Goal: Find contact information: Find contact information

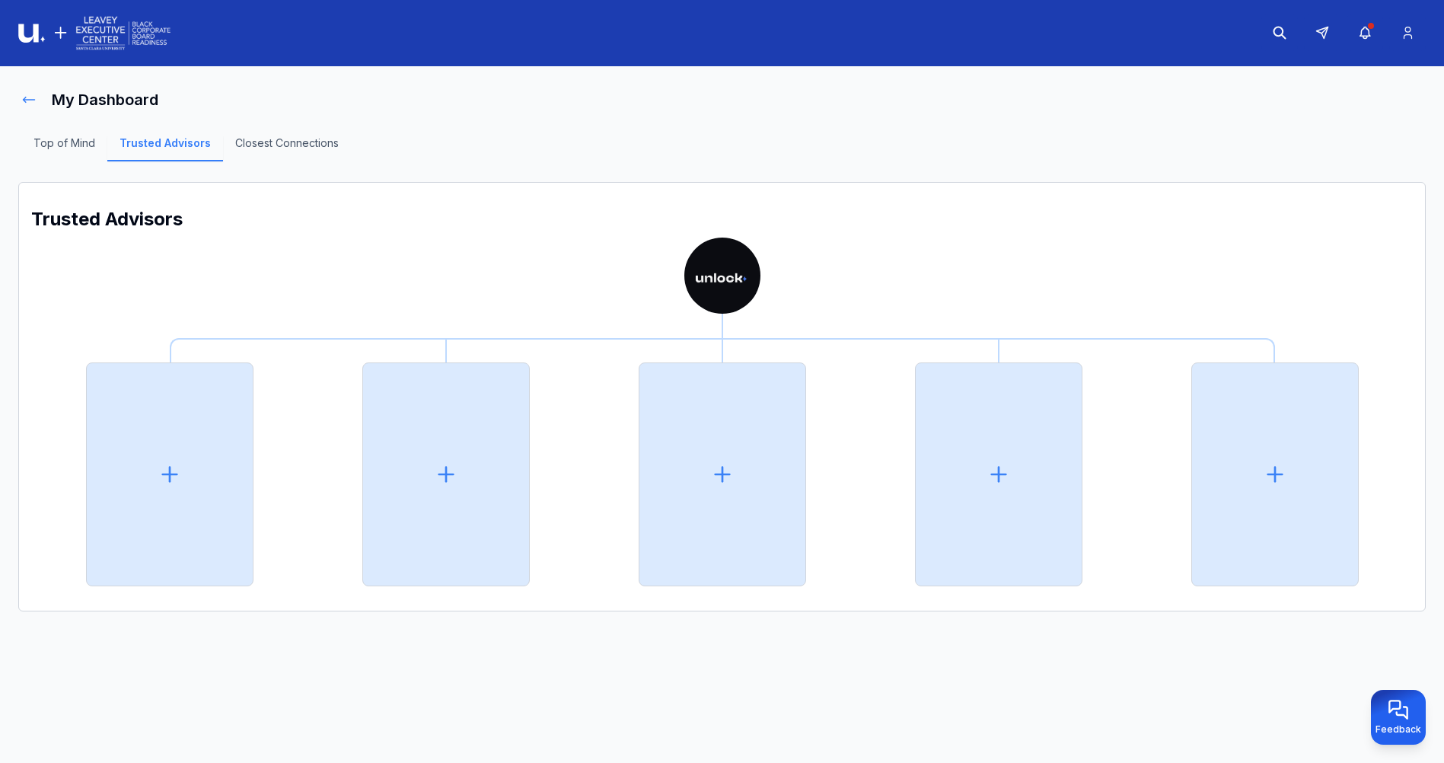
click at [31, 100] on icon at bounding box center [28, 99] width 15 height 15
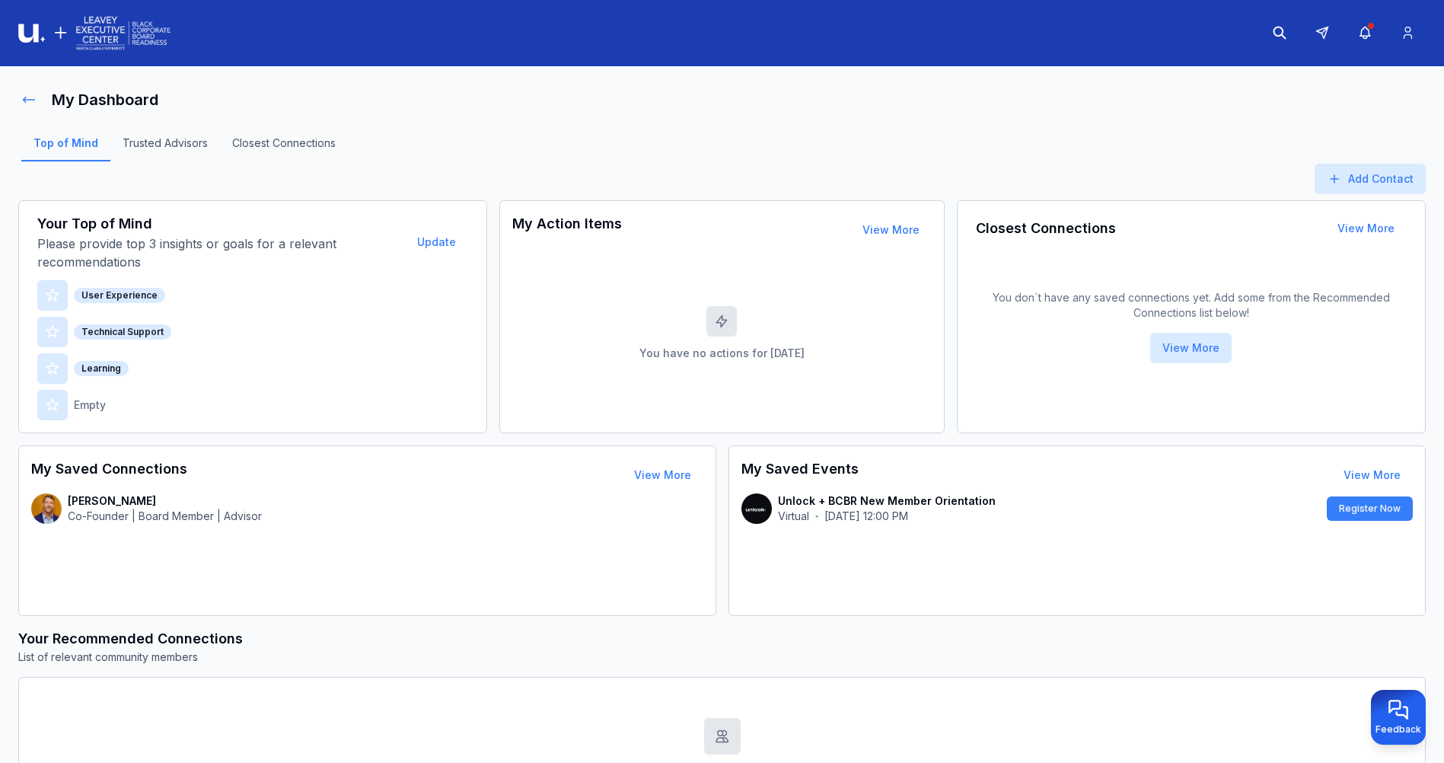
click at [37, 97] on button at bounding box center [28, 100] width 21 height 30
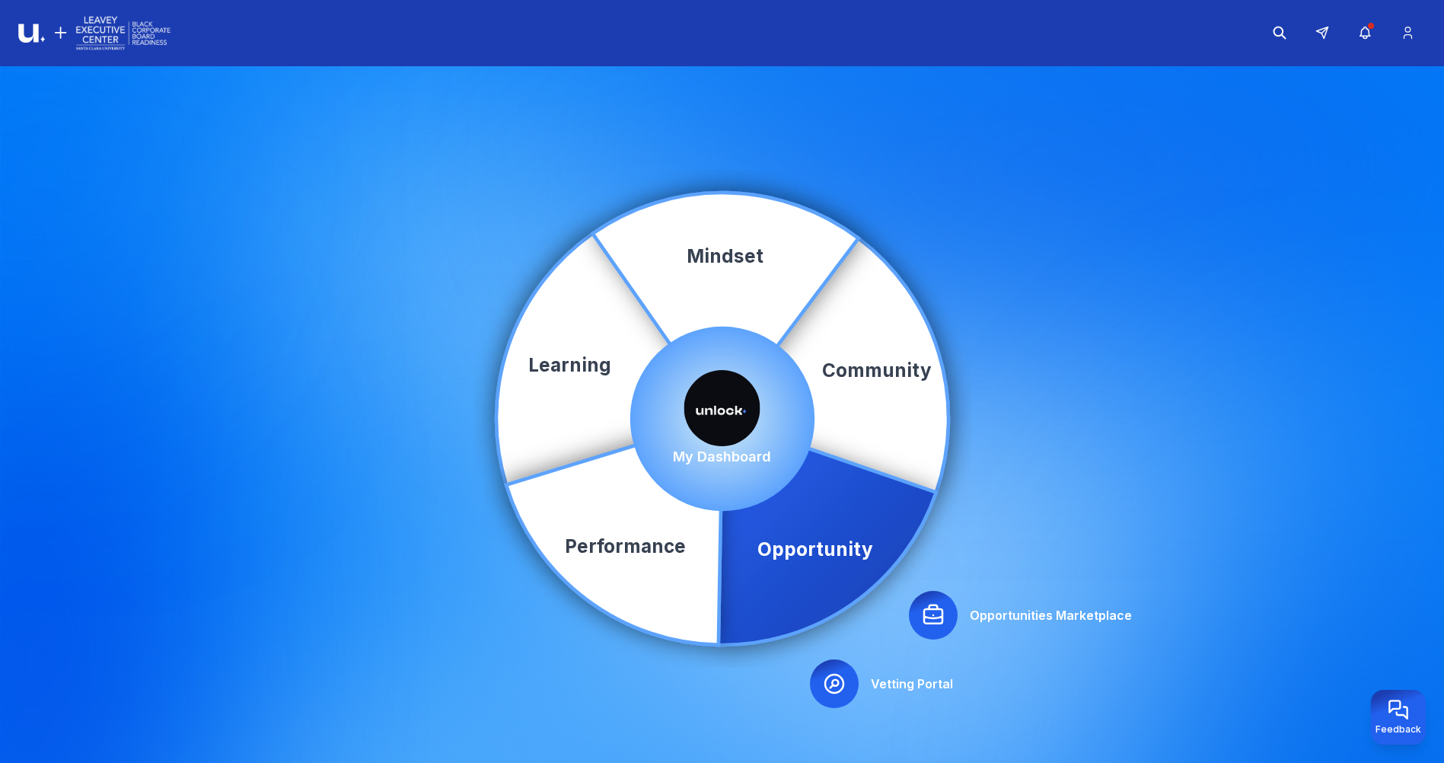
click at [927, 615] on icon at bounding box center [933, 615] width 24 height 24
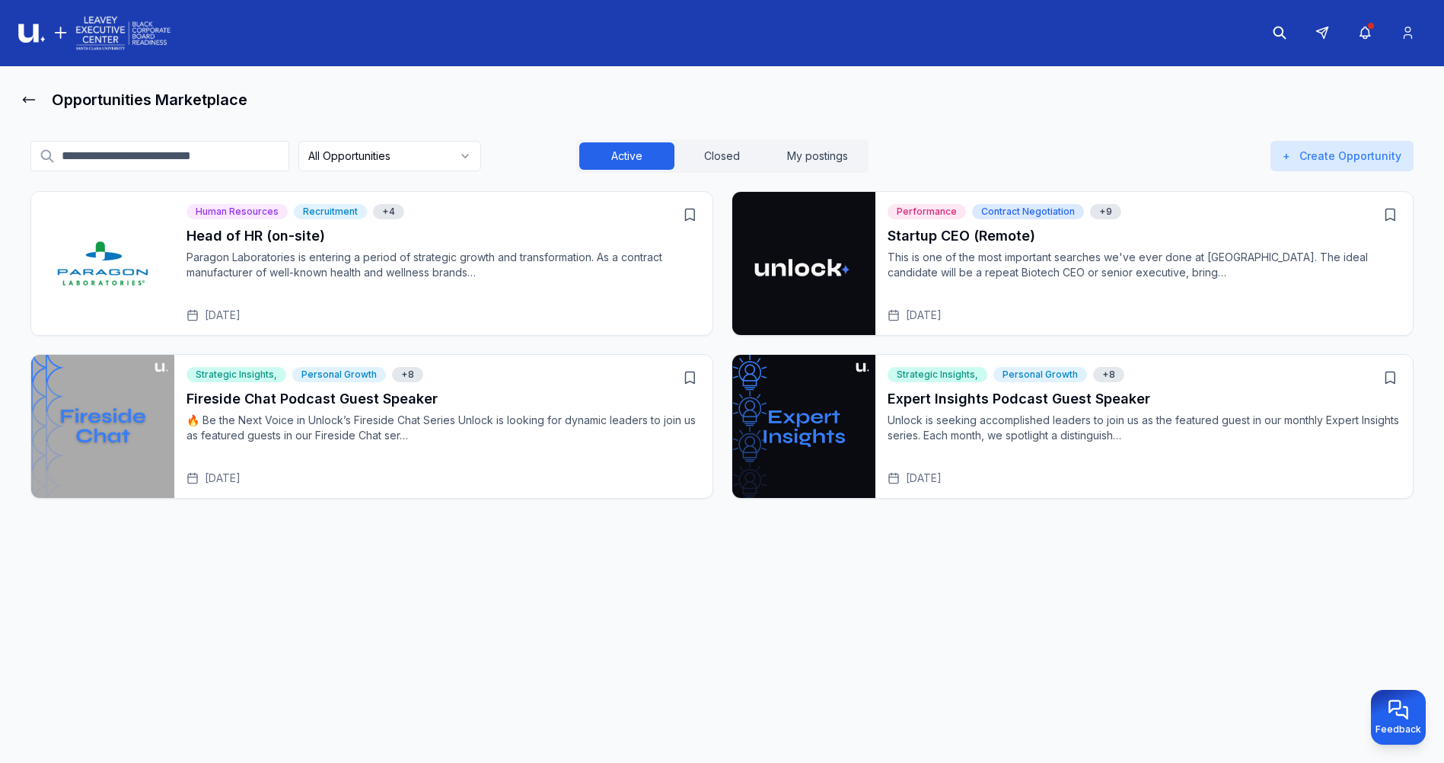
click at [368, 406] on h3 "Fireside Chat Podcast Guest Speaker" at bounding box center [444, 398] width 514 height 21
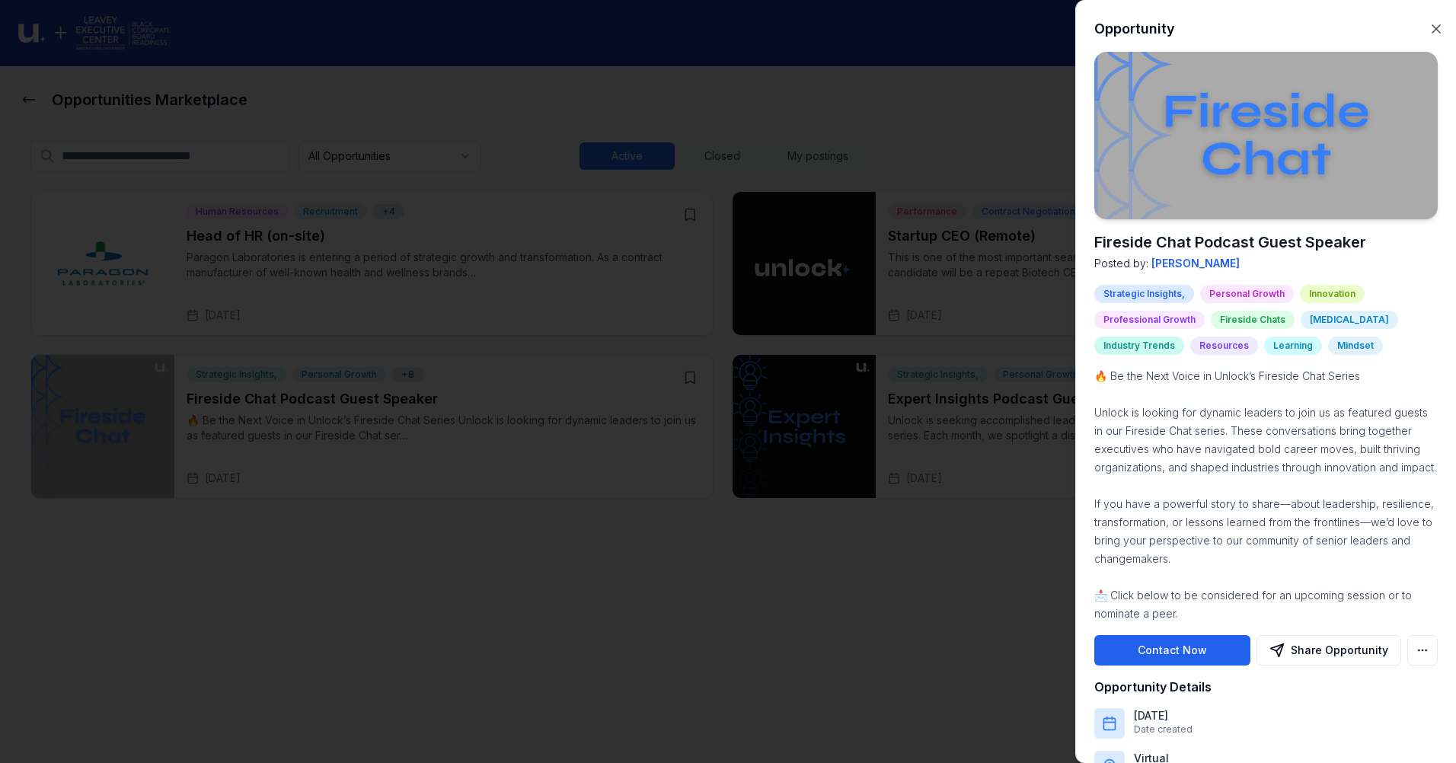
click at [1194, 662] on button "Contact Now" at bounding box center [1172, 650] width 156 height 30
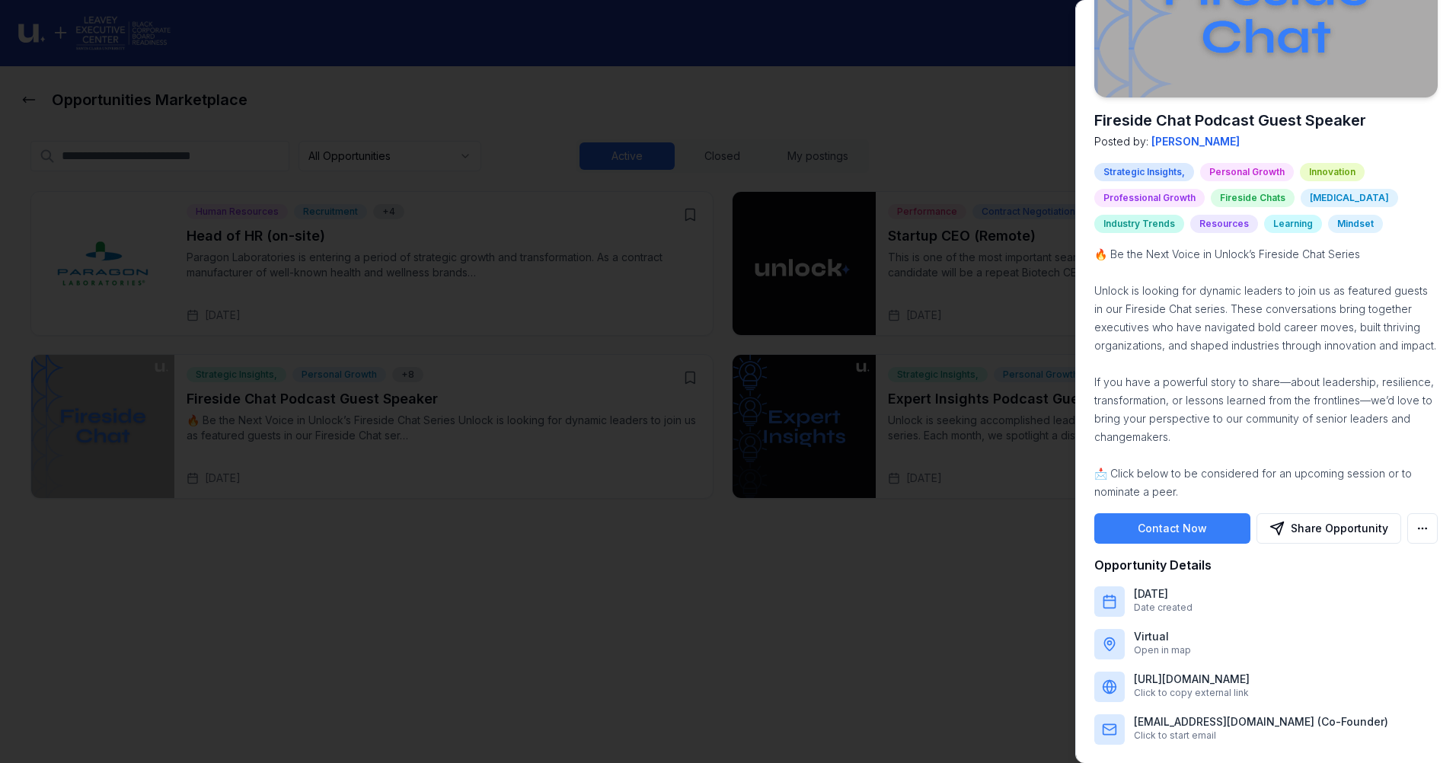
scroll to position [140, 0]
click at [1189, 726] on p "[EMAIL_ADDRESS][DOMAIN_NAME] (Co-Founder)" at bounding box center [1261, 721] width 254 height 15
click at [1175, 530] on button "Contact Now" at bounding box center [1172, 528] width 156 height 30
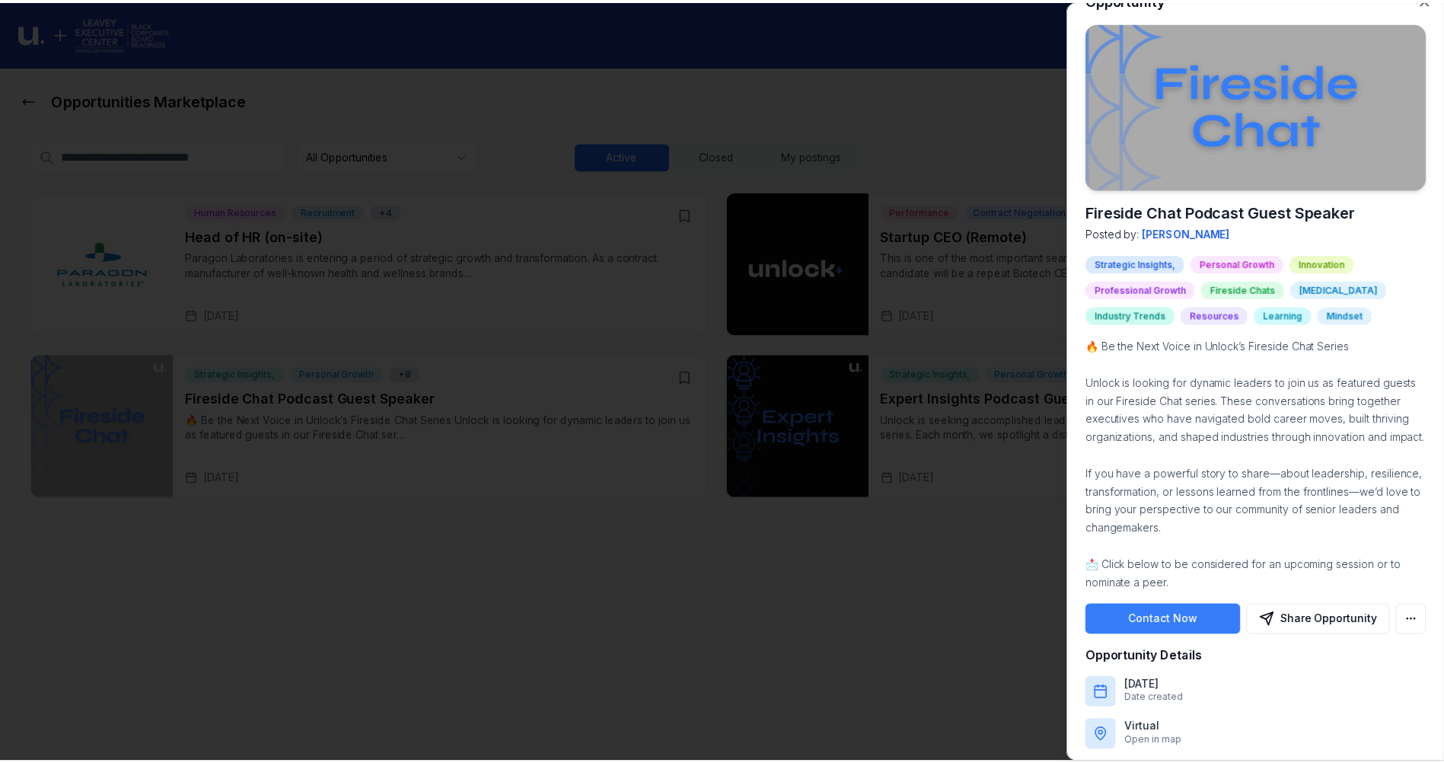
scroll to position [0, 0]
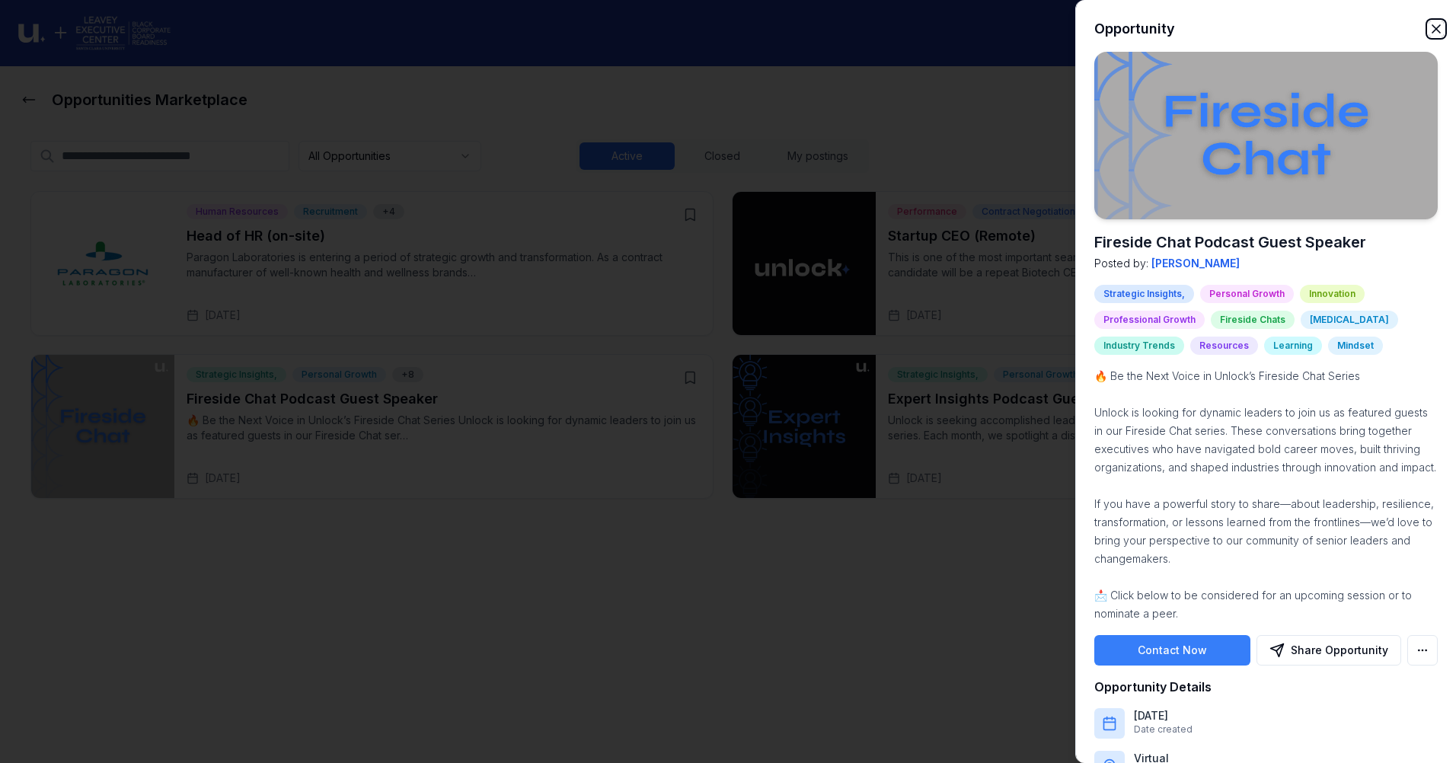
click at [1428, 28] on icon "button" at bounding box center [1435, 28] width 15 height 15
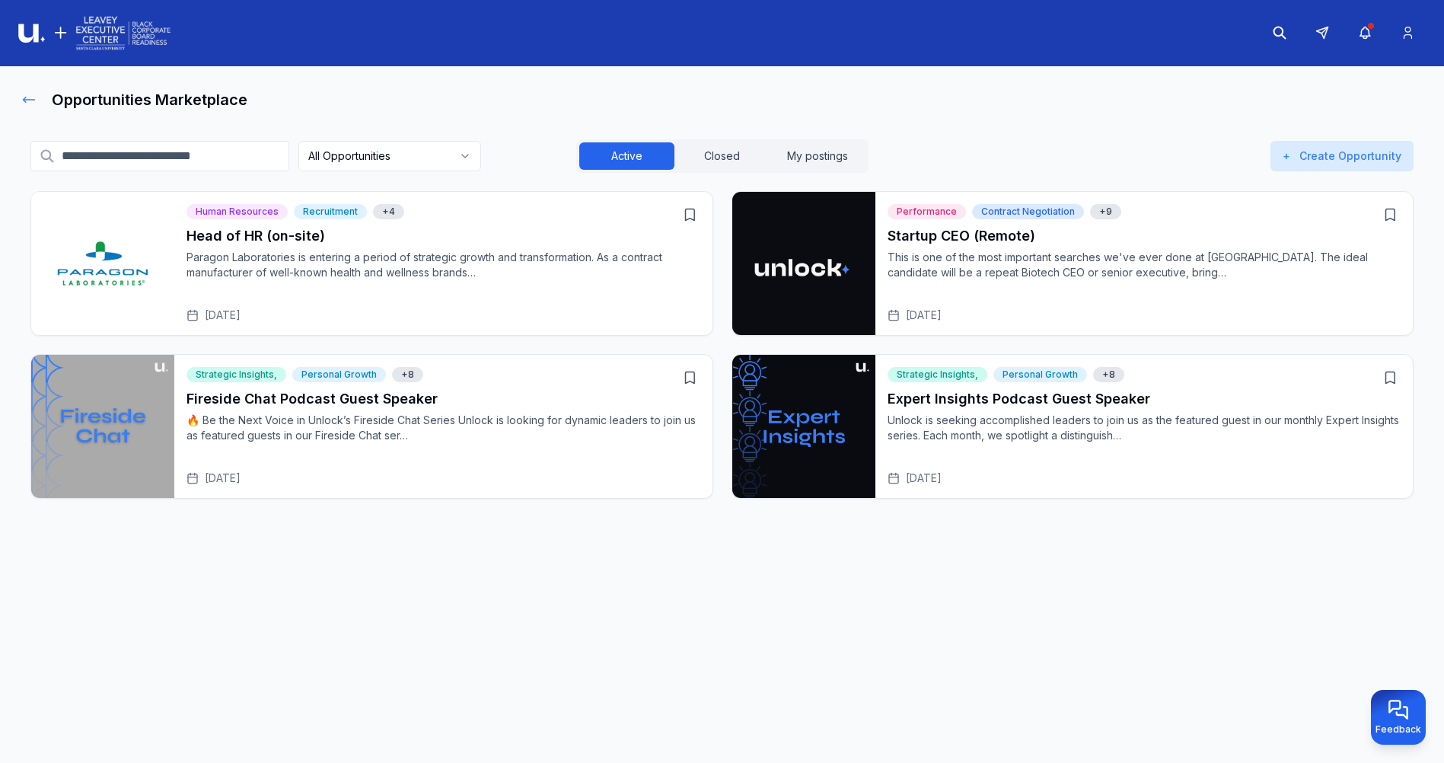
click at [34, 99] on icon at bounding box center [28, 99] width 15 height 15
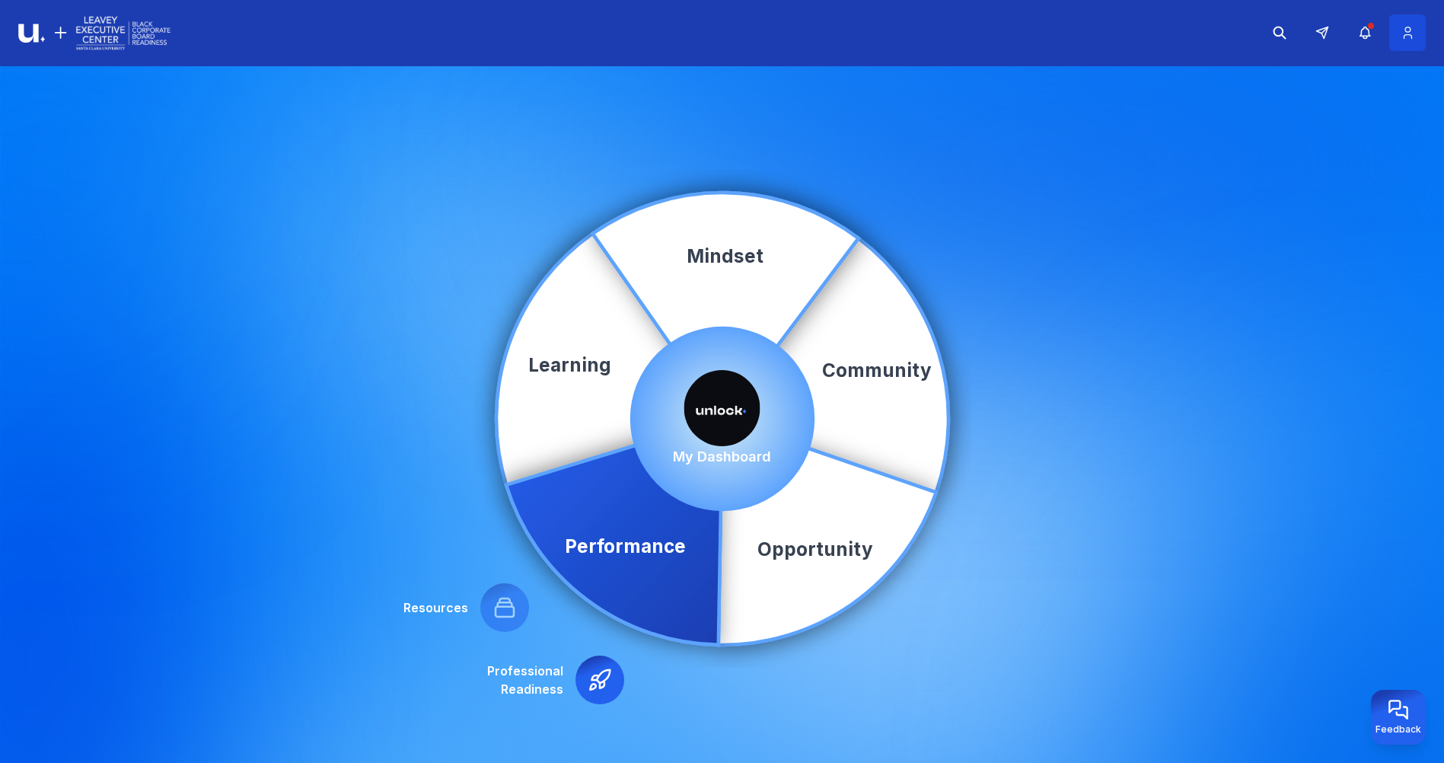
click at [1406, 35] on icon at bounding box center [1408, 32] width 8 height 11
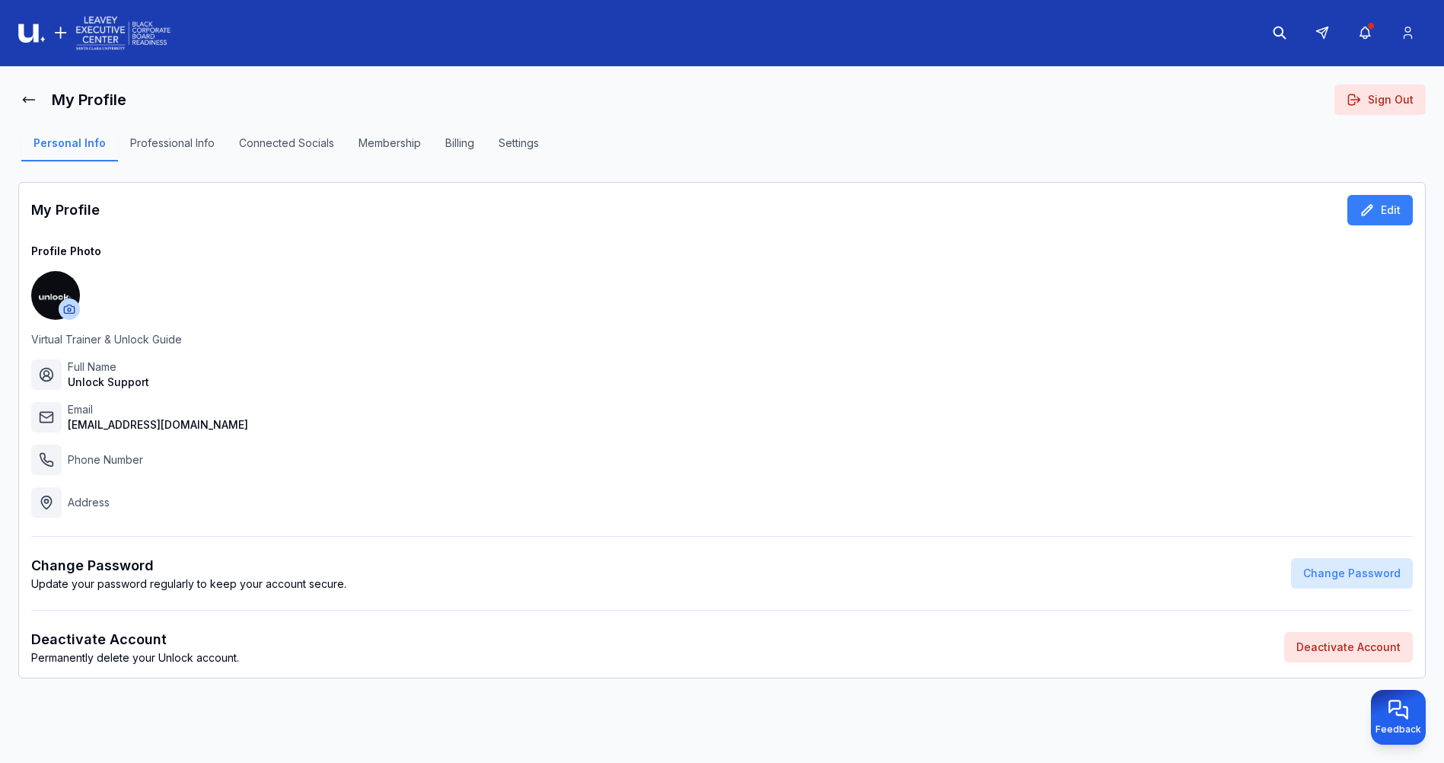
click at [514, 146] on button "Settings" at bounding box center [518, 149] width 65 height 26
